Goal: Task Accomplishment & Management: Use online tool/utility

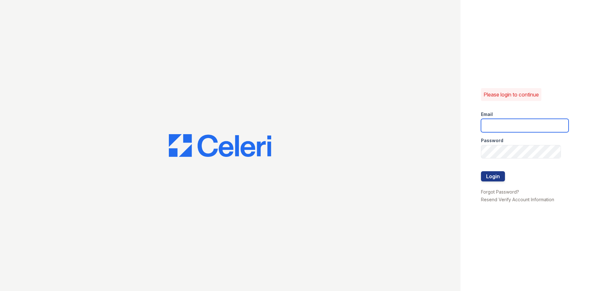
click at [524, 122] on input "email" at bounding box center [525, 125] width 88 height 13
type input "[PERSON_NAME][EMAIL_ADDRESS][DOMAIN_NAME]"
click at [492, 180] on button "Login" at bounding box center [493, 176] width 24 height 10
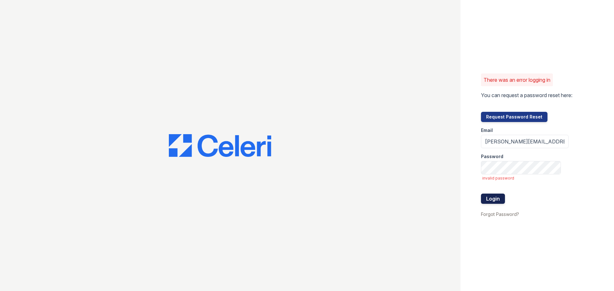
click at [492, 201] on button "Login" at bounding box center [493, 199] width 24 height 10
click at [432, 200] on div at bounding box center [230, 145] width 461 height 291
click at [543, 144] on input "[PERSON_NAME][EMAIL_ADDRESS][DOMAIN_NAME]" at bounding box center [525, 141] width 88 height 13
click at [487, 201] on button "Login" at bounding box center [493, 199] width 24 height 10
click at [514, 175] on form "Email caitlin@hifipm.com Password invalid password Login" at bounding box center [525, 166] width 88 height 88
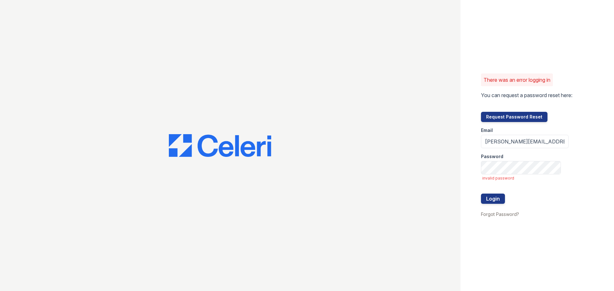
drag, startPoint x: 444, startPoint y: 174, endPoint x: 476, endPoint y: 174, distance: 32.6
click at [444, 174] on div at bounding box center [230, 145] width 461 height 291
click at [495, 198] on button "Login" at bounding box center [493, 199] width 24 height 10
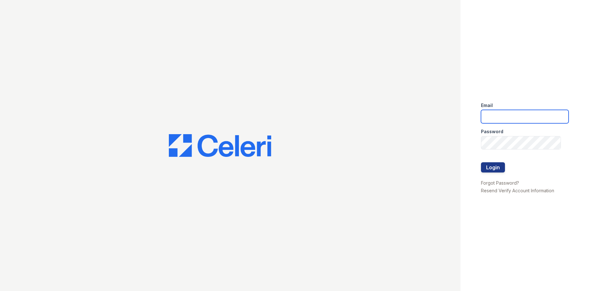
click at [517, 115] on input "email" at bounding box center [525, 116] width 88 height 13
type input "[PERSON_NAME][EMAIL_ADDRESS][DOMAIN_NAME]"
click at [556, 48] on div "Email caitlin@hifipm.com Password Login Forgot Password? Resend Verify Account …" at bounding box center [538, 145] width 154 height 291
click at [499, 172] on button "Login" at bounding box center [493, 167] width 24 height 10
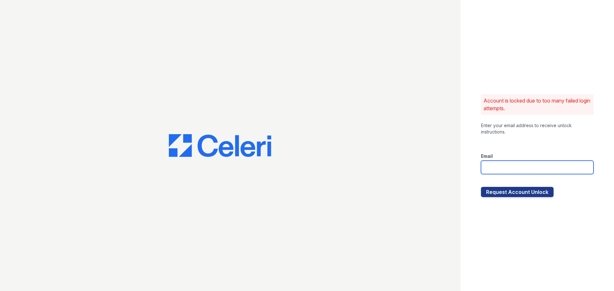
click at [512, 167] on input "email" at bounding box center [537, 167] width 113 height 13
type input "[PERSON_NAME][EMAIL_ADDRESS][DOMAIN_NAME]"
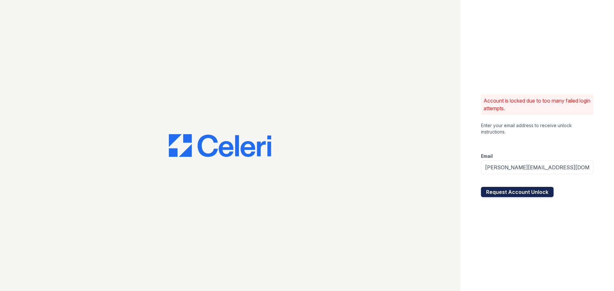
click at [514, 194] on button "Request Account Unlock" at bounding box center [517, 192] width 73 height 10
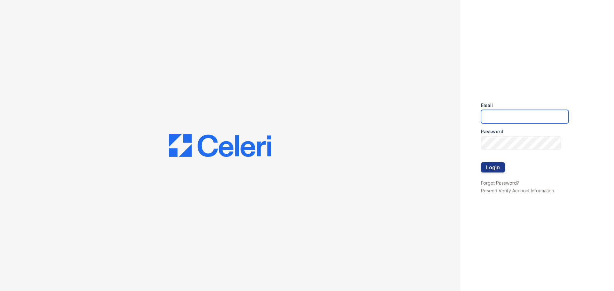
click at [505, 113] on input "email" at bounding box center [525, 116] width 88 height 13
type input "[PERSON_NAME][EMAIL_ADDRESS][DOMAIN_NAME]"
click at [493, 168] on button "Login" at bounding box center [493, 167] width 24 height 10
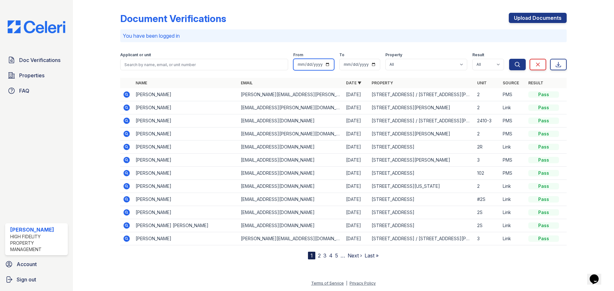
click at [330, 61] on input "date" at bounding box center [313, 65] width 41 height 12
click at [329, 63] on input "date" at bounding box center [313, 65] width 41 height 12
type input "[DATE]"
click at [372, 66] on input "date" at bounding box center [359, 65] width 41 height 12
type input "[DATE]"
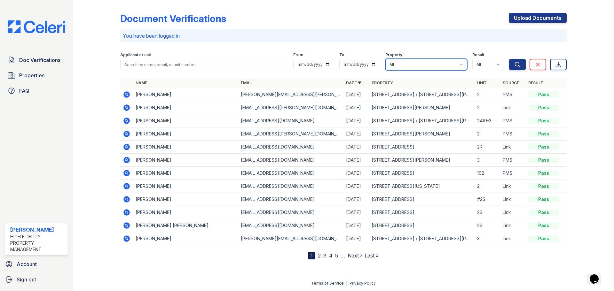
click at [452, 63] on select "All [STREET_ADDRESS][GEOGRAPHIC_DATA][US_STATE][STREET_ADDRESS] [STREET_ADDRESS…" at bounding box center [426, 65] width 82 height 12
click at [385, 59] on select "All [STREET_ADDRESS][GEOGRAPHIC_DATA][US_STATE][STREET_ADDRESS] [STREET_ADDRESS…" at bounding box center [426, 65] width 82 height 12
click at [482, 63] on select "All Pass Caution Fail N/a" at bounding box center [488, 65] width 32 height 12
click at [472, 59] on select "All Pass Caution Fail N/a" at bounding box center [488, 65] width 32 height 12
drag, startPoint x: 554, startPoint y: 64, endPoint x: 357, endPoint y: 28, distance: 200.2
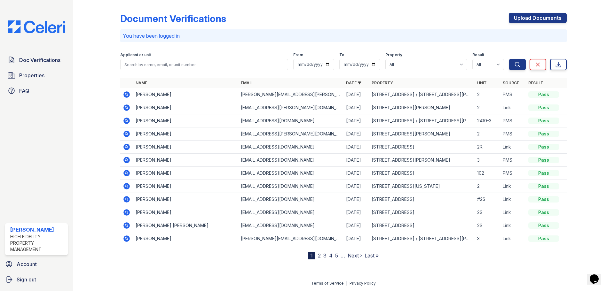
click at [554, 64] on link "Export" at bounding box center [558, 65] width 17 height 12
click at [488, 66] on select "All Pass Caution Fail N/a" at bounding box center [488, 65] width 32 height 12
click at [525, 63] on button "Search" at bounding box center [517, 65] width 17 height 12
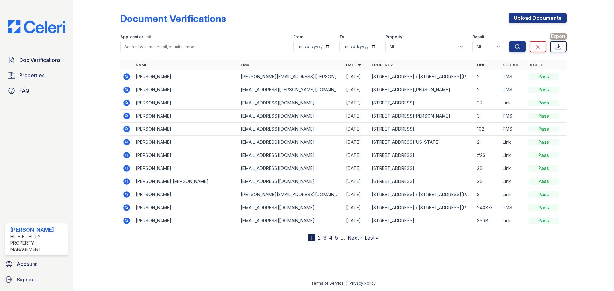
click at [558, 47] on icon at bounding box center [558, 46] width 5 height 5
